Goal: Task Accomplishment & Management: Use online tool/utility

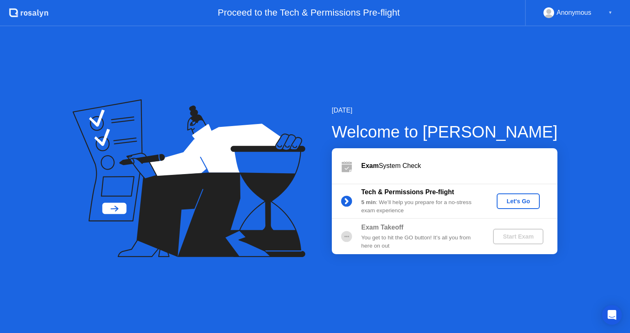
click at [526, 200] on div "Let's Go" at bounding box center [518, 201] width 37 height 7
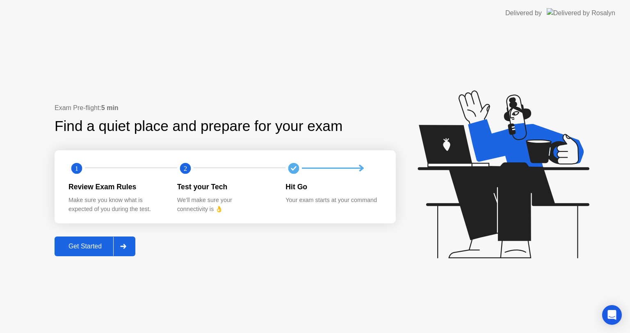
click at [109, 243] on div "Get Started" at bounding box center [85, 245] width 56 height 7
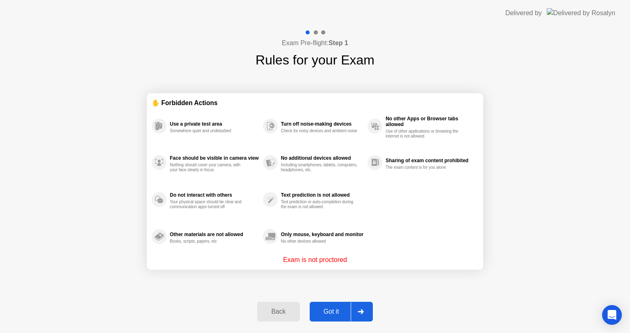
click at [334, 315] on div "Got it" at bounding box center [331, 311] width 39 height 7
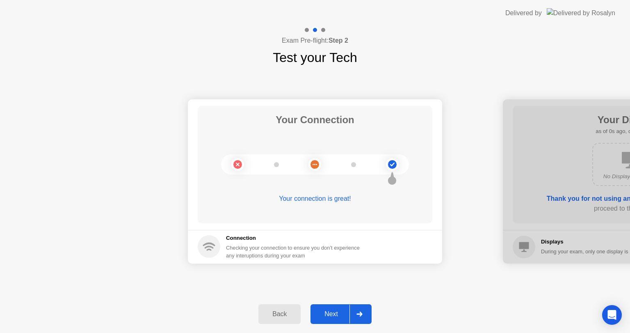
click at [355, 316] on div at bounding box center [359, 313] width 20 height 19
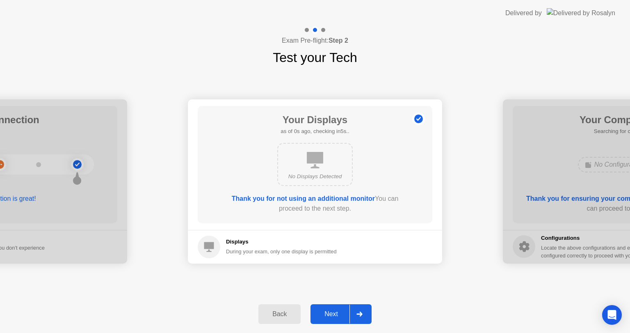
click at [343, 316] on div "Next" at bounding box center [331, 313] width 37 height 7
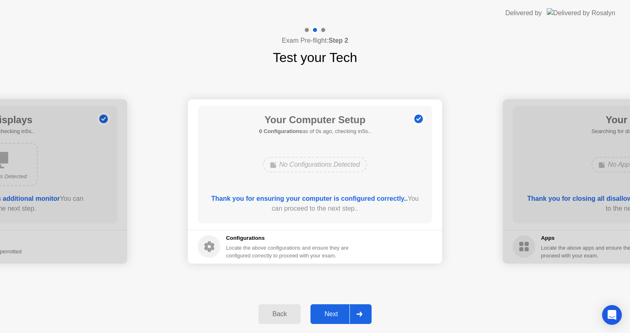
click at [343, 316] on div "Next" at bounding box center [331, 313] width 37 height 7
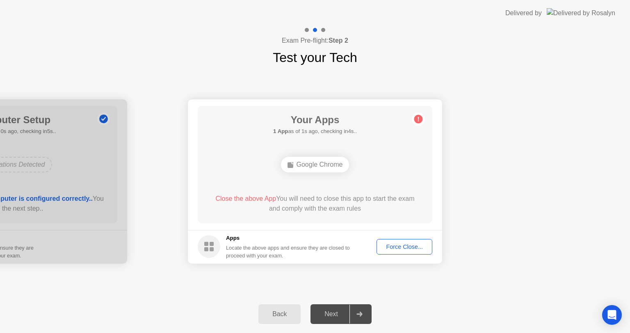
click at [405, 249] on div "Force Close..." at bounding box center [404, 246] width 50 height 7
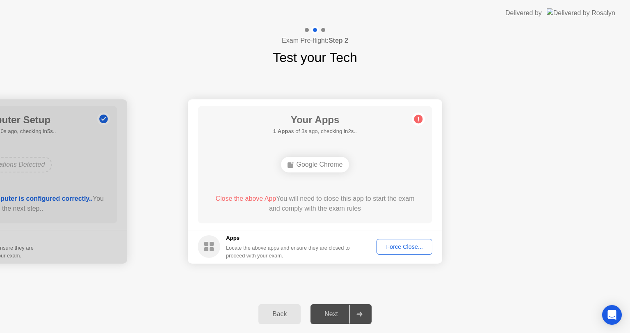
click at [406, 244] on div "Force Close..." at bounding box center [404, 246] width 50 height 7
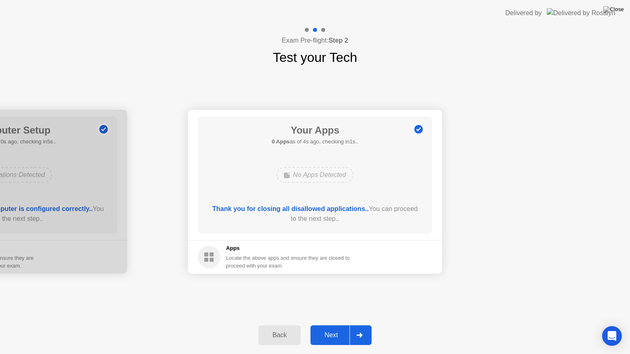
click at [344, 332] on div "Next" at bounding box center [331, 335] width 37 height 7
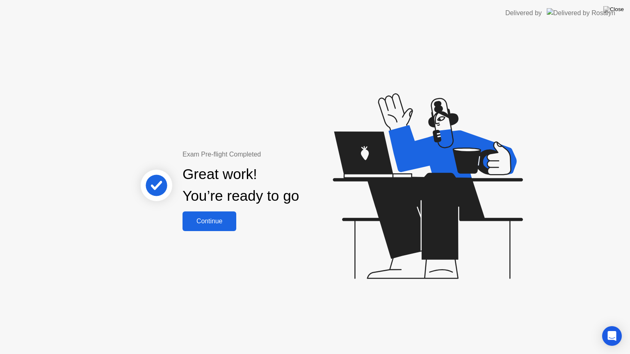
click at [209, 222] on div "Continue" at bounding box center [209, 221] width 49 height 7
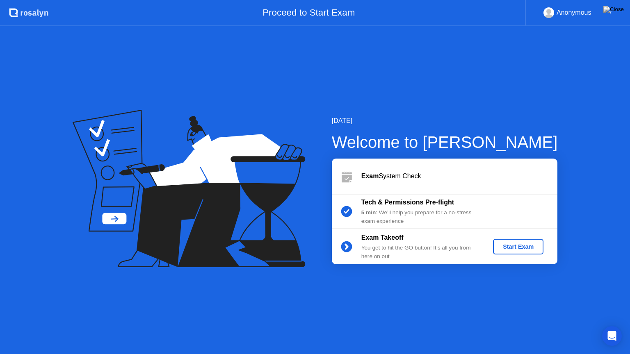
click at [221, 301] on div "[DATE] Welcome to [PERSON_NAME] Exam System Check Tech & Permissions Pre-flight…" at bounding box center [315, 190] width 630 height 328
